Goal: Information Seeking & Learning: Learn about a topic

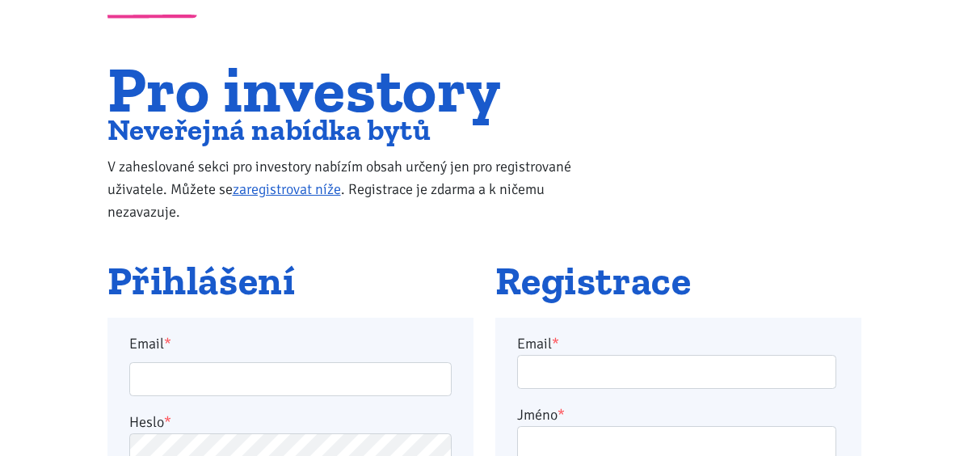
click at [219, 368] on input "Email *" at bounding box center [290, 379] width 322 height 35
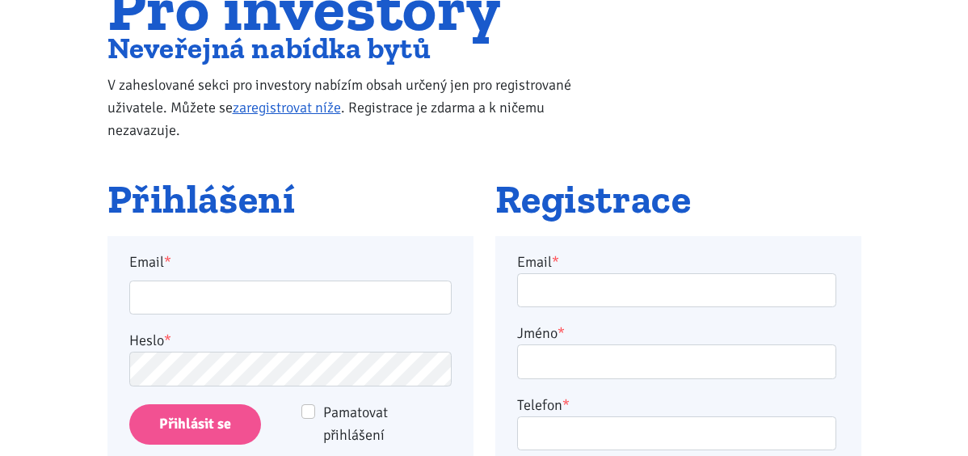
scroll to position [182, 0]
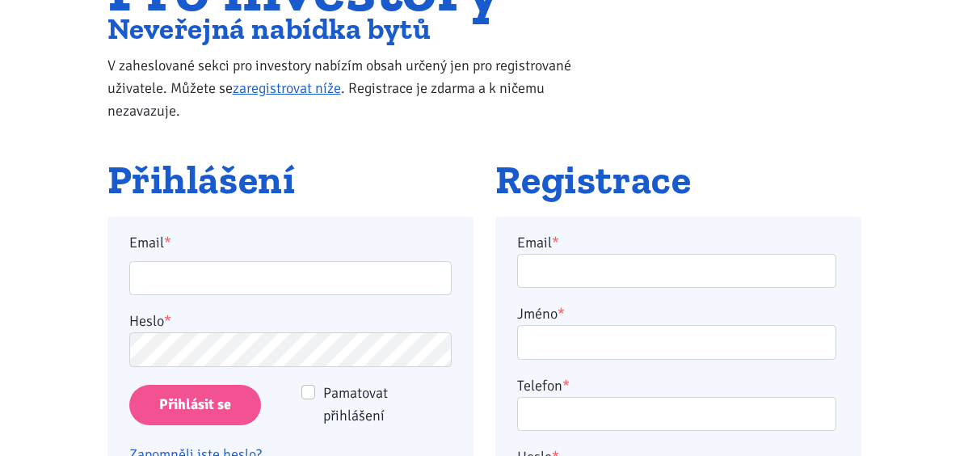
type input "s"
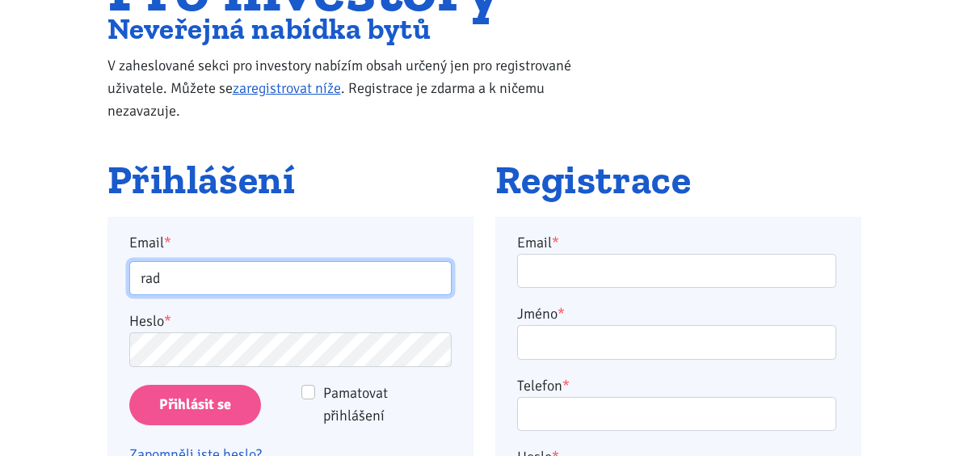
type input "radek.svoboda@bedrna.eu"
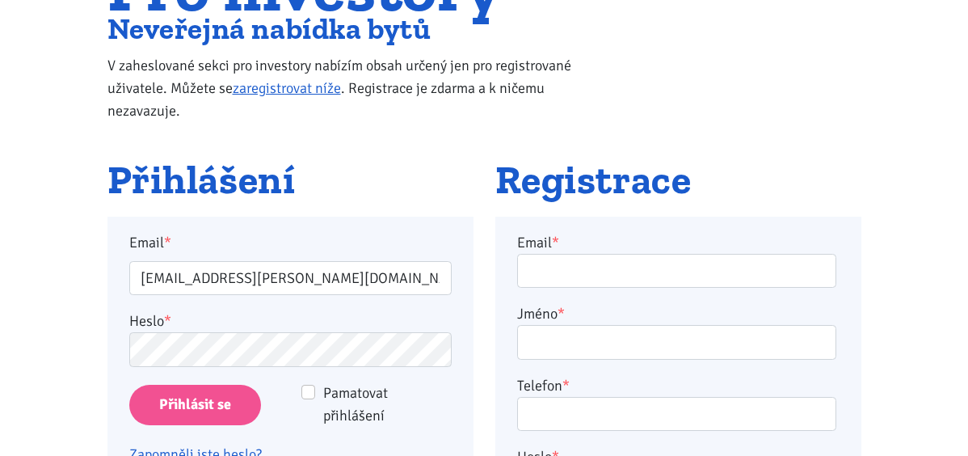
click at [191, 409] on input "Přihlásit se" at bounding box center [195, 405] width 132 height 41
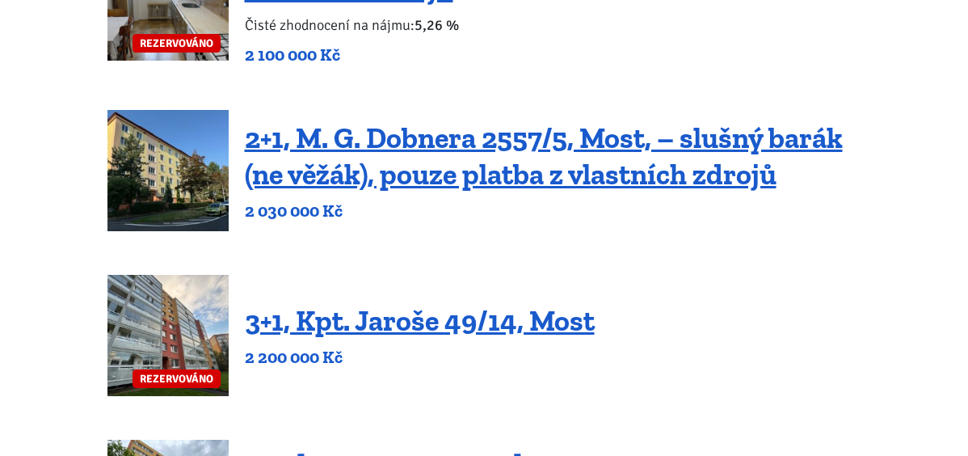
scroll to position [643, 0]
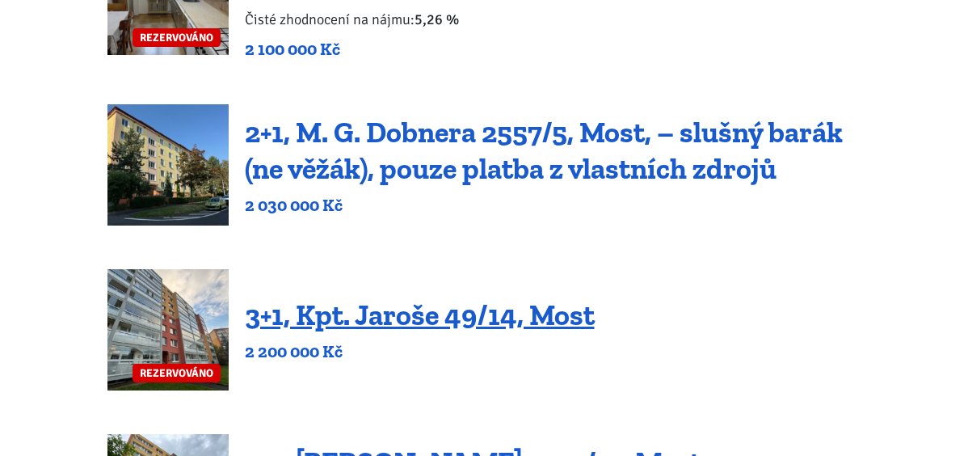
click at [432, 135] on link "2+1, M. G. Dobnera 2557/5, Most, – slušný barák (ne věžák), pouze platba z vlas…" at bounding box center [544, 150] width 598 height 71
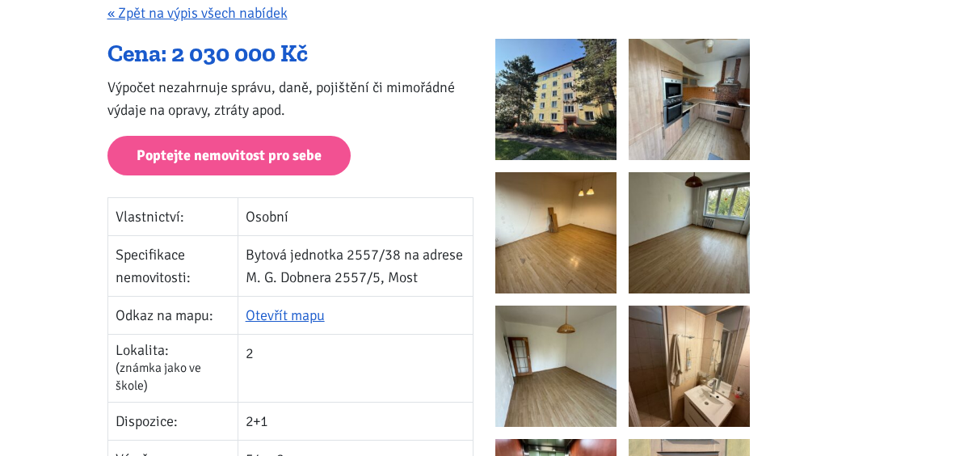
scroll to position [331, 0]
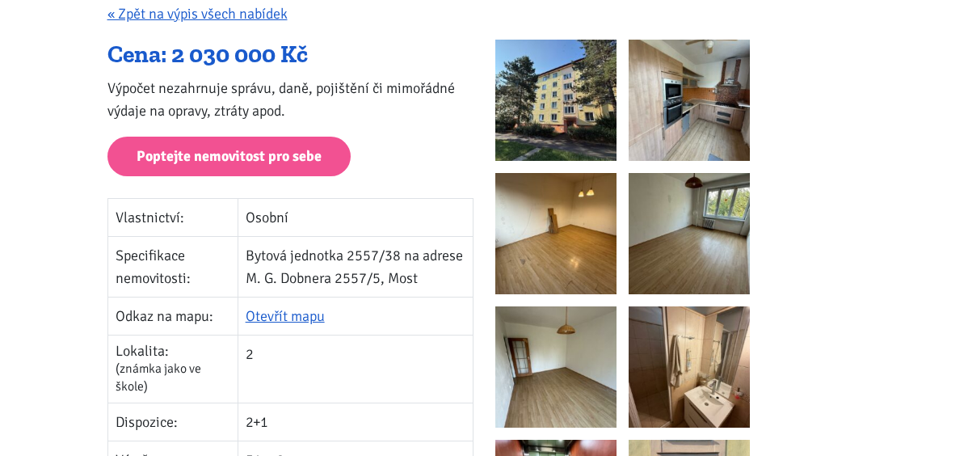
click at [679, 109] on img at bounding box center [689, 100] width 121 height 121
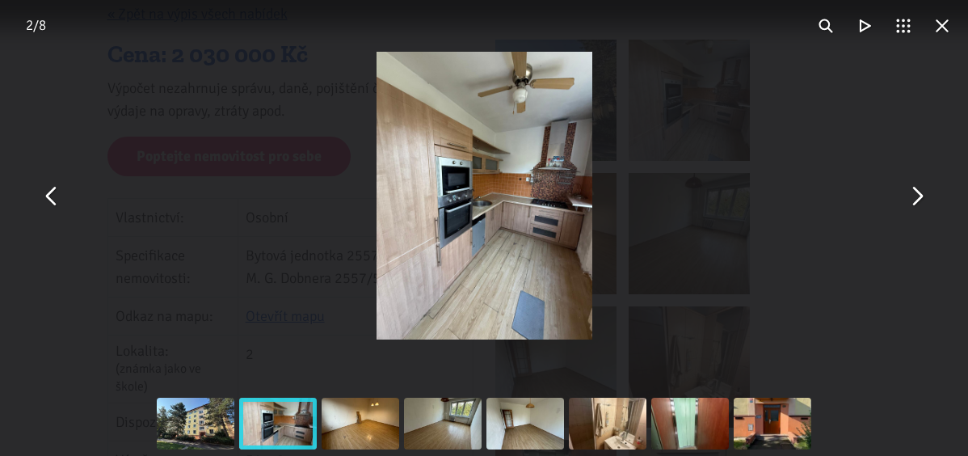
click at [919, 200] on button "You can close this modal content with the ESC key" at bounding box center [916, 195] width 39 height 39
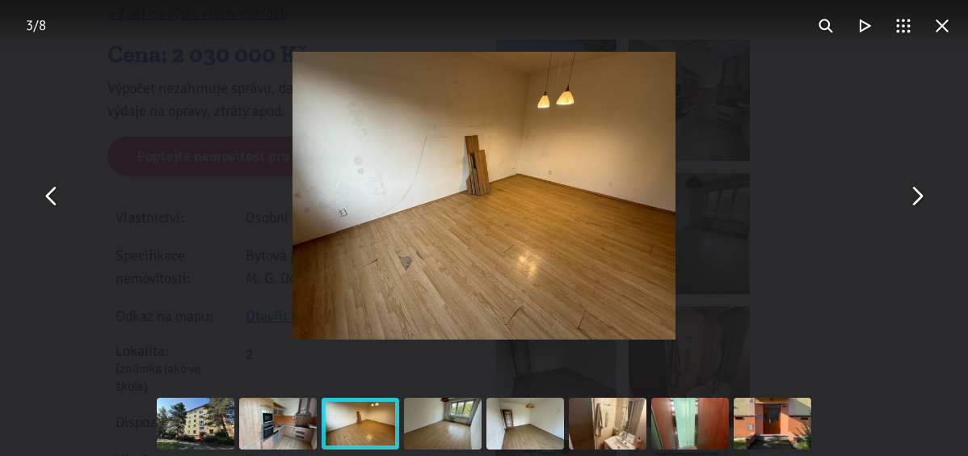
click at [919, 200] on button "You can close this modal content with the ESC key" at bounding box center [916, 195] width 39 height 39
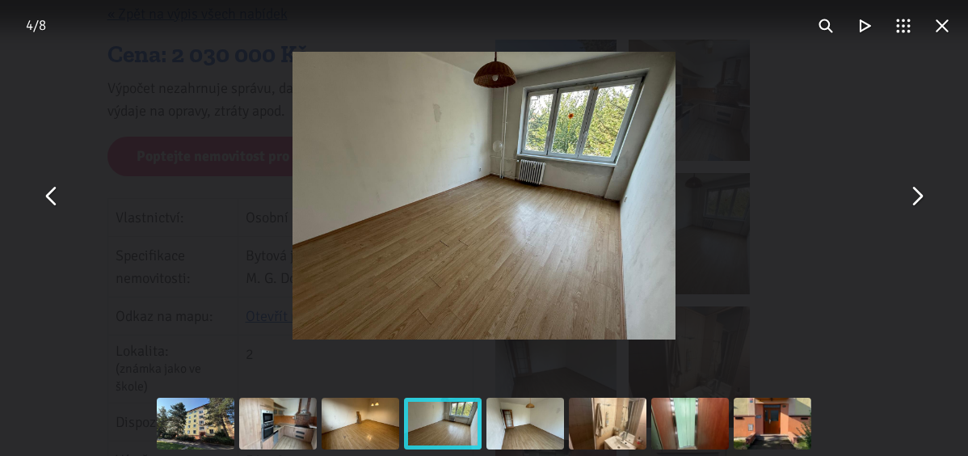
click at [919, 200] on button "You can close this modal content with the ESC key" at bounding box center [916, 195] width 39 height 39
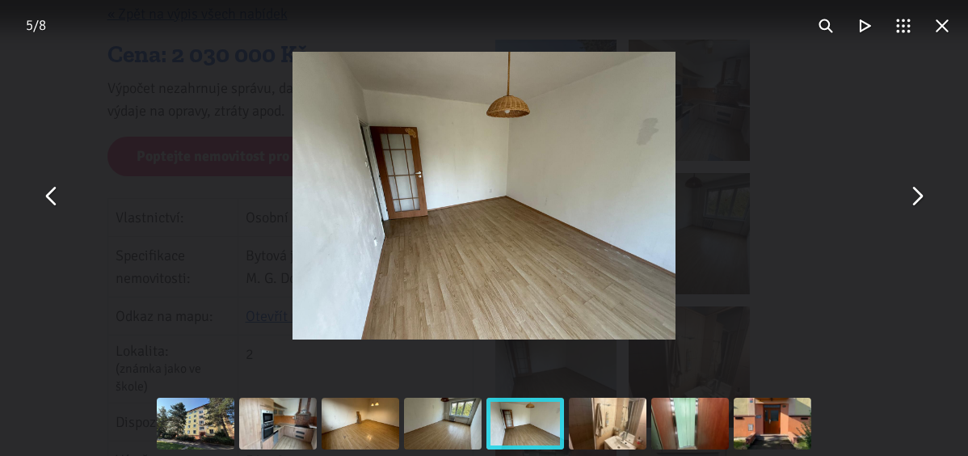
click at [919, 200] on button "You can close this modal content with the ESC key" at bounding box center [916, 195] width 39 height 39
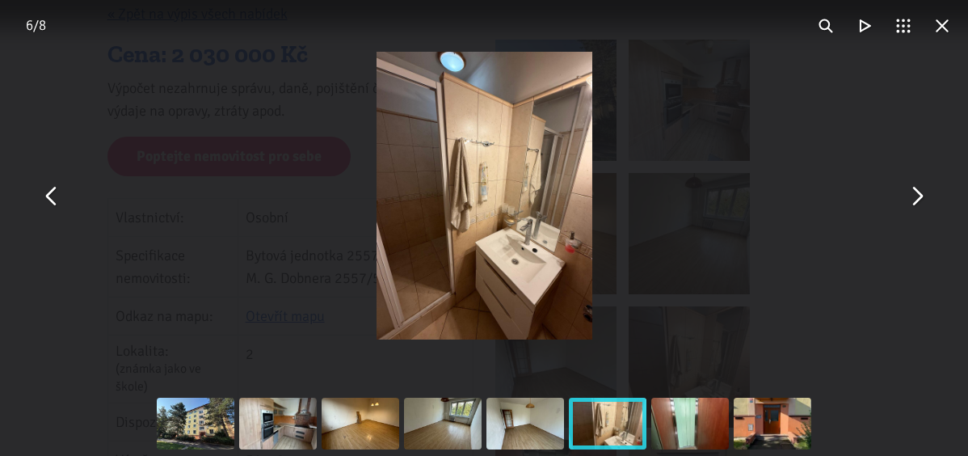
click at [919, 200] on button "You can close this modal content with the ESC key" at bounding box center [916, 195] width 39 height 39
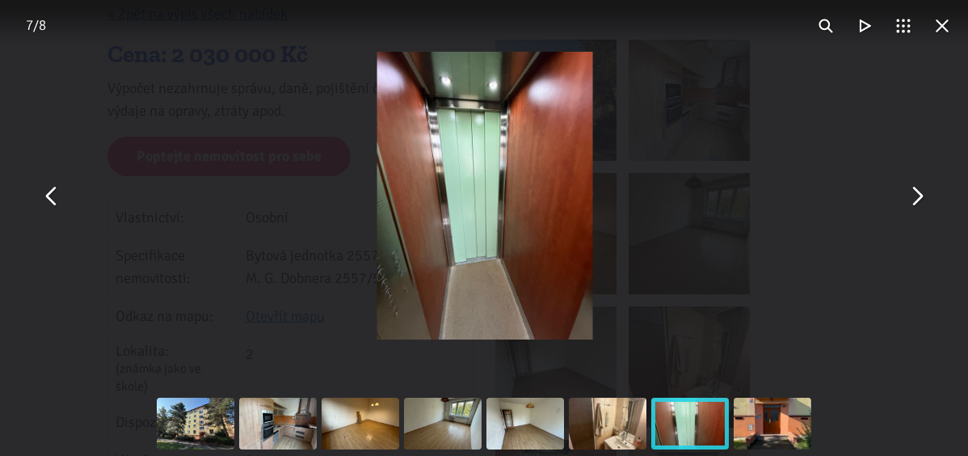
click at [919, 200] on button "You can close this modal content with the ESC key" at bounding box center [916, 195] width 39 height 39
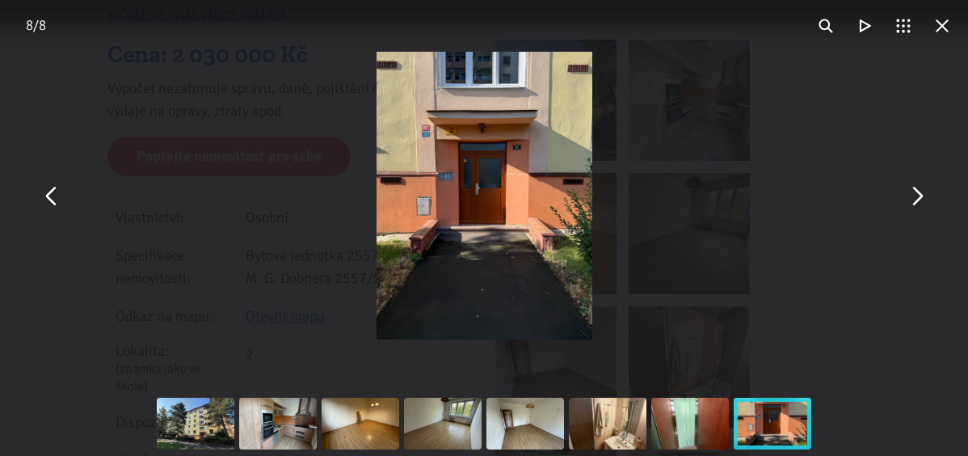
click at [937, 30] on button "You can close this modal content with the ESC key" at bounding box center [942, 25] width 39 height 39
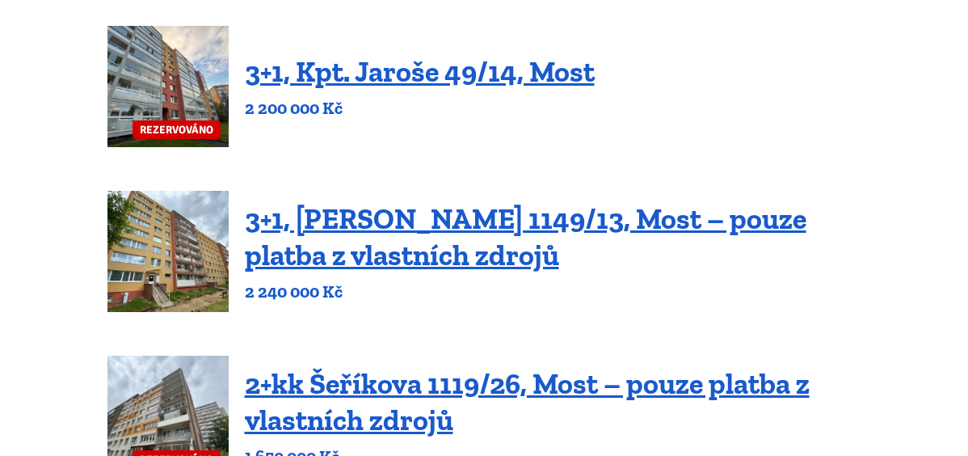
scroll to position [920, 0]
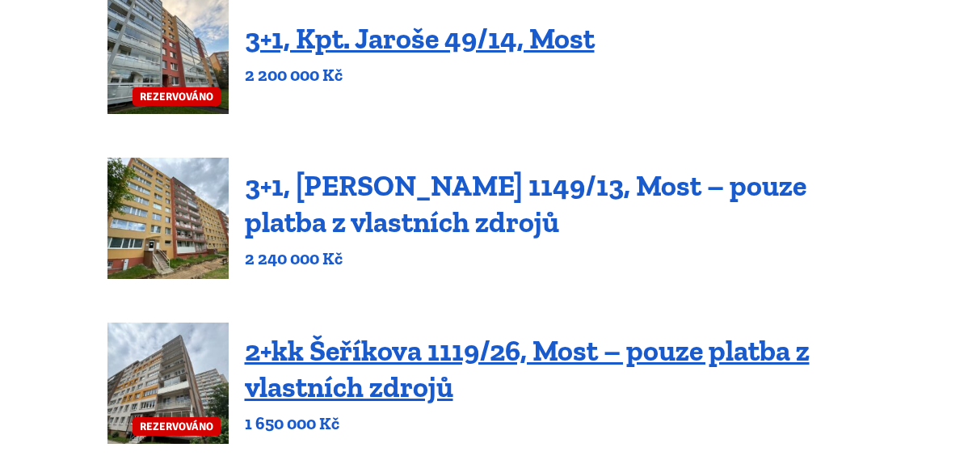
click at [381, 185] on link "3+1, [PERSON_NAME] 1149/13, Most – pouze platba z vlastních zdrojů" at bounding box center [526, 203] width 562 height 71
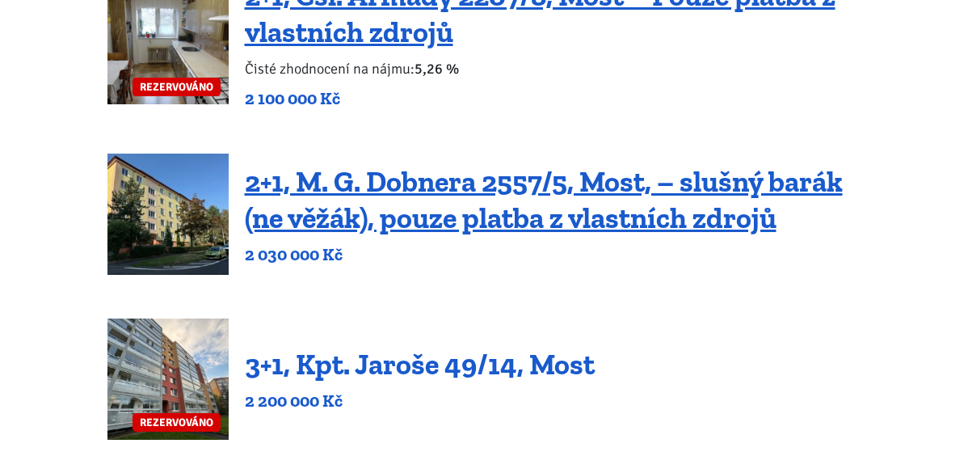
scroll to position [580, 0]
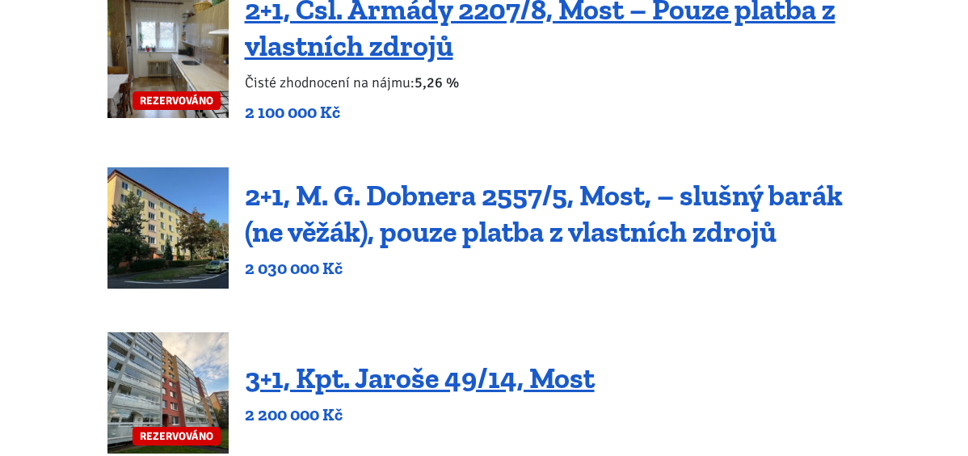
click at [410, 187] on link "2+1, M. G. Dobnera 2557/5, Most, – slušný barák (ne věžák), pouze platba z vlas…" at bounding box center [544, 213] width 598 height 71
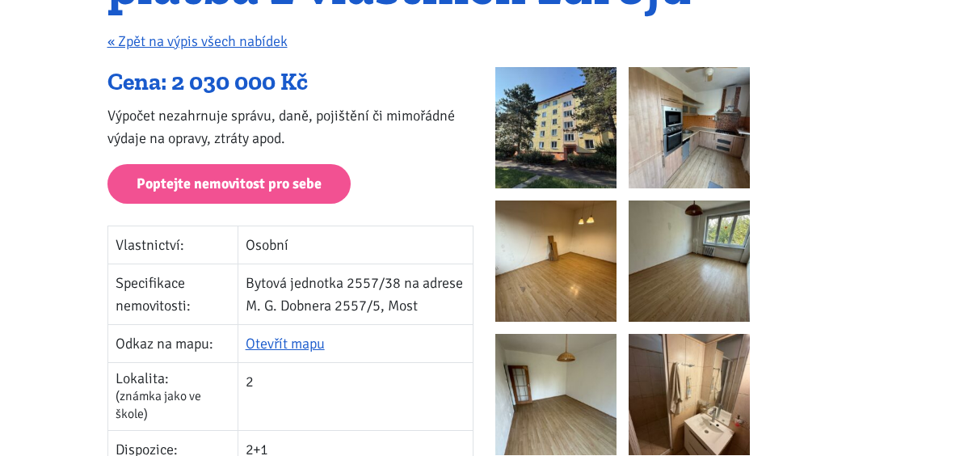
scroll to position [309, 0]
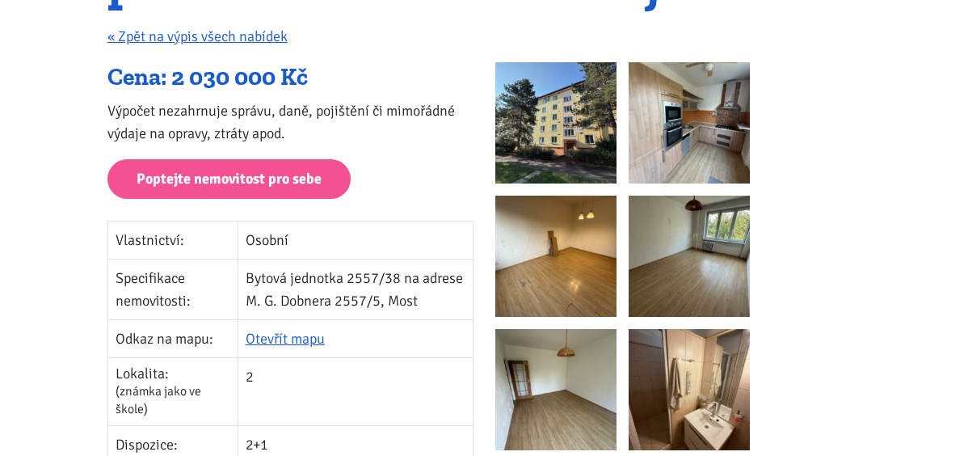
click at [546, 254] on img at bounding box center [555, 256] width 121 height 121
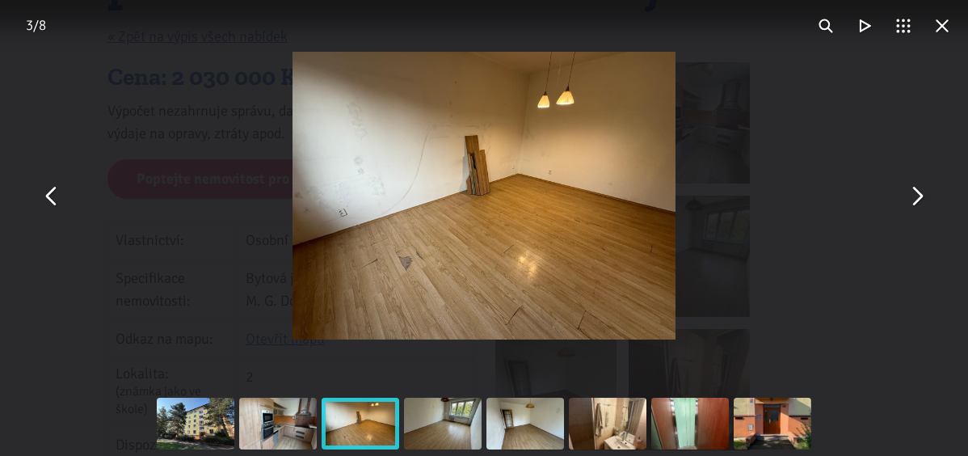
click at [921, 198] on button "You can close this modal content with the ESC key" at bounding box center [916, 195] width 39 height 39
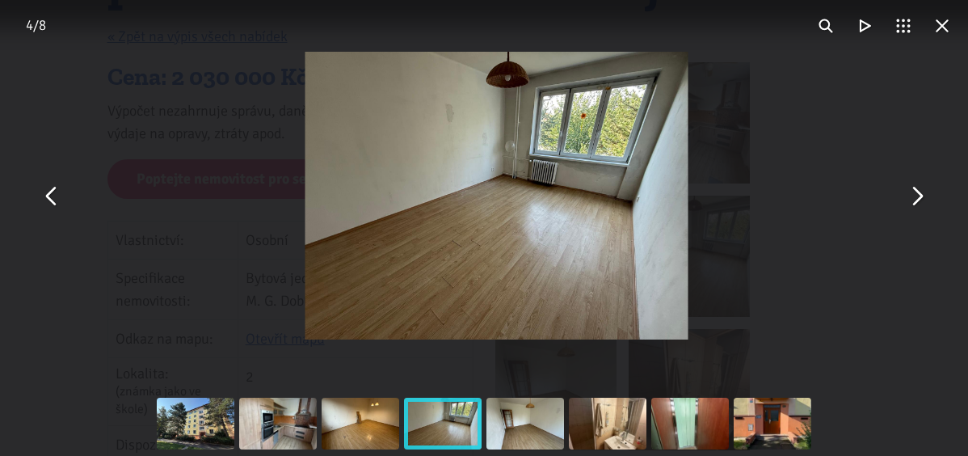
click at [921, 198] on button "You can close this modal content with the ESC key" at bounding box center [916, 195] width 39 height 39
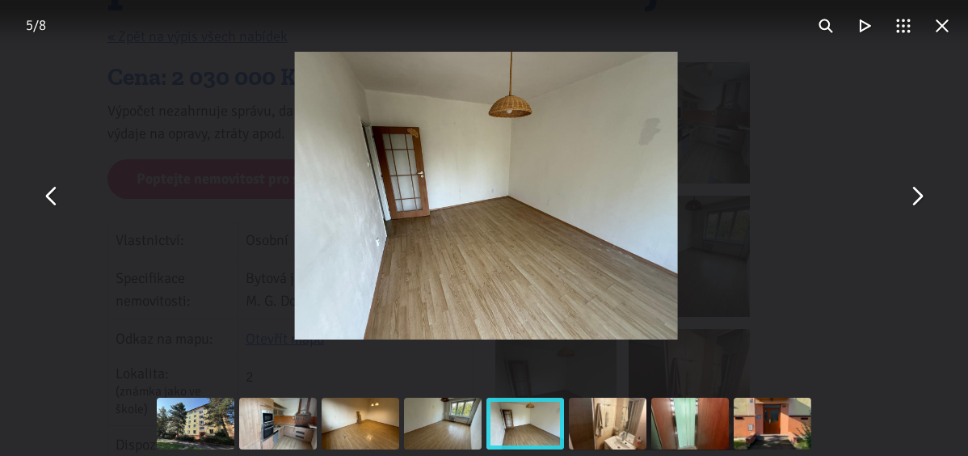
click at [921, 198] on button "You can close this modal content with the ESC key" at bounding box center [916, 195] width 39 height 39
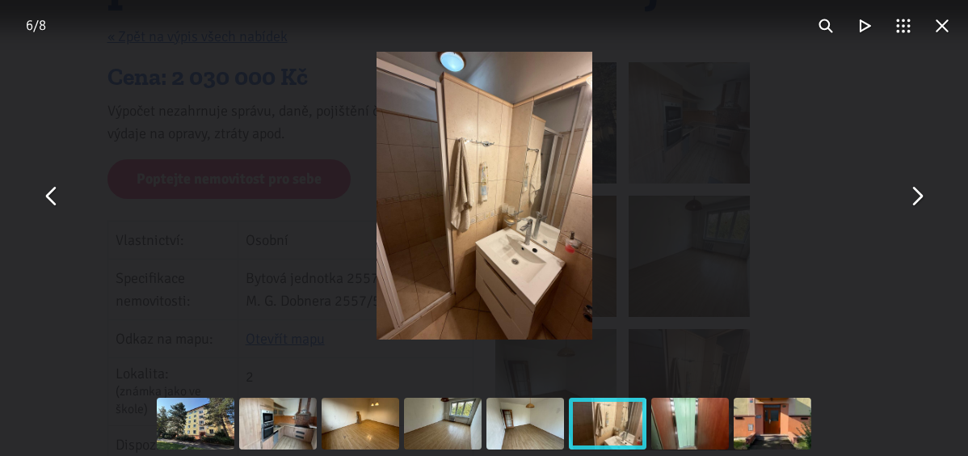
click at [921, 198] on button "You can close this modal content with the ESC key" at bounding box center [916, 195] width 39 height 39
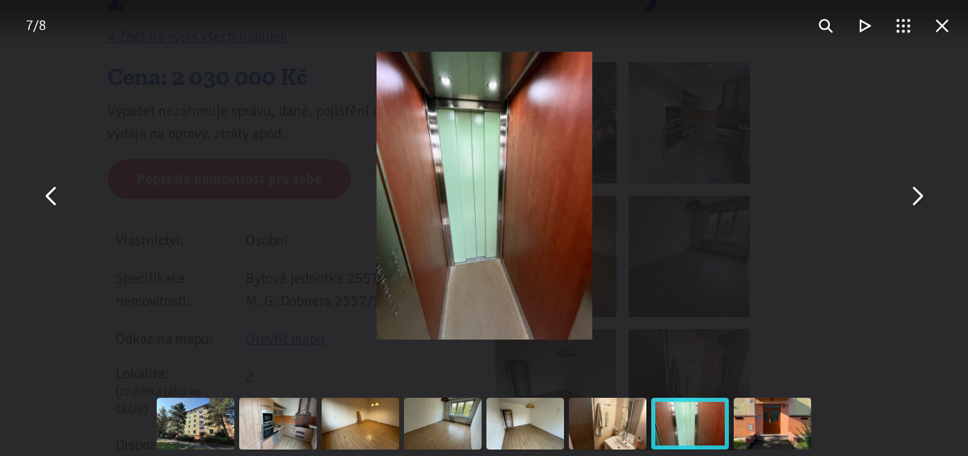
click at [945, 27] on button "You can close this modal content with the ESC key" at bounding box center [942, 25] width 39 height 39
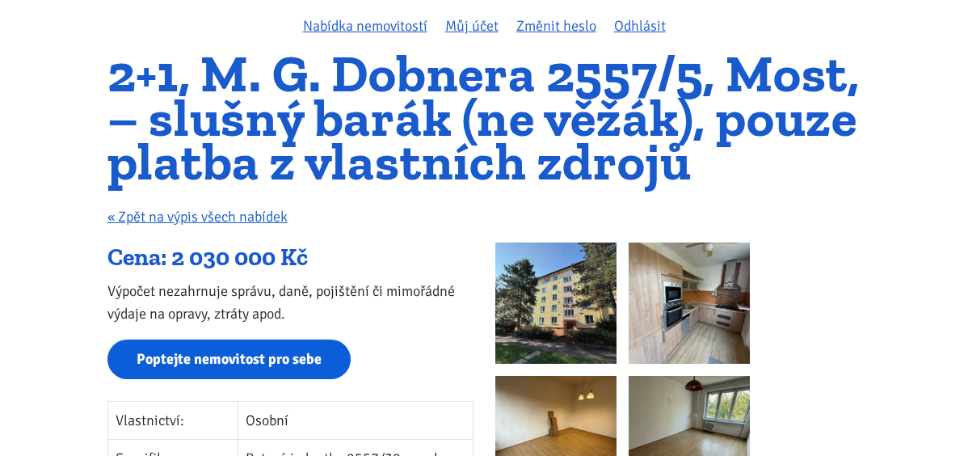
scroll to position [159, 0]
